Goal: Task Accomplishment & Management: Complete application form

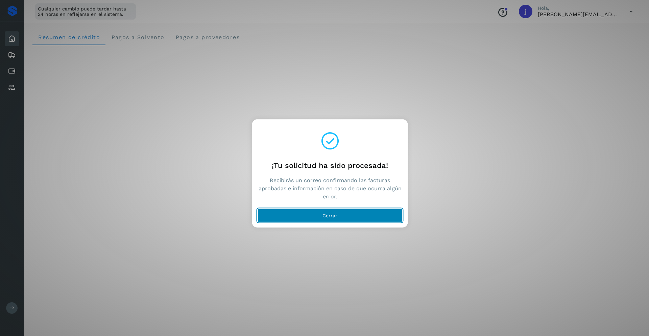
click at [340, 217] on button "Cerrar" at bounding box center [329, 216] width 145 height 14
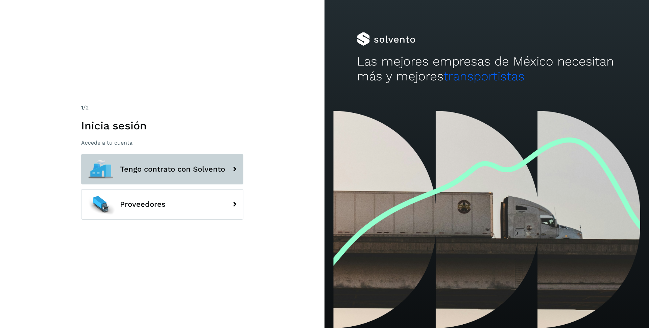
click at [184, 170] on span "Tengo contrato con Solvento" at bounding box center [172, 169] width 105 height 8
